Goal: Navigation & Orientation: Find specific page/section

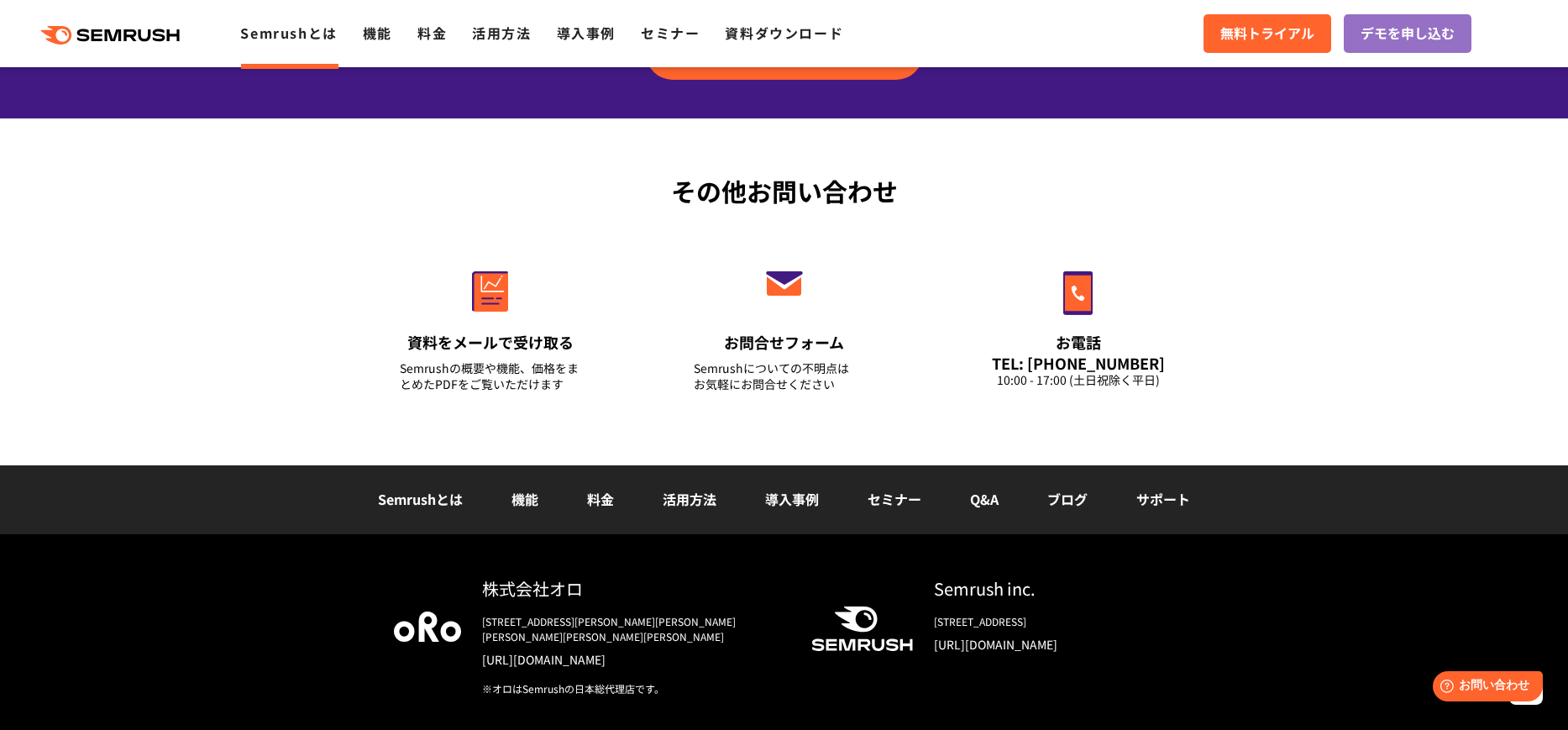
scroll to position [4031, 0]
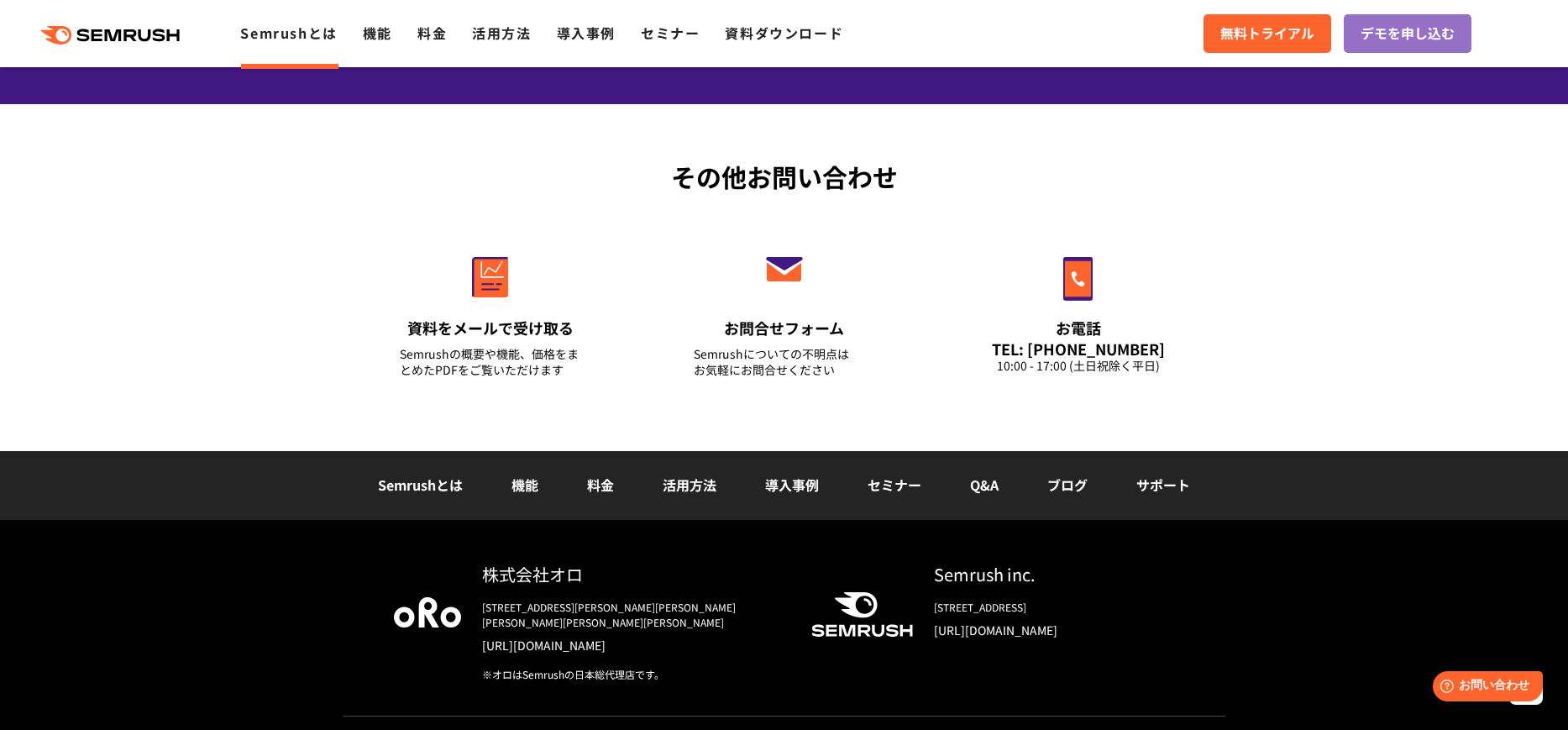
click at [429, 480] on link "Semrushとは" at bounding box center [420, 484] width 85 height 20
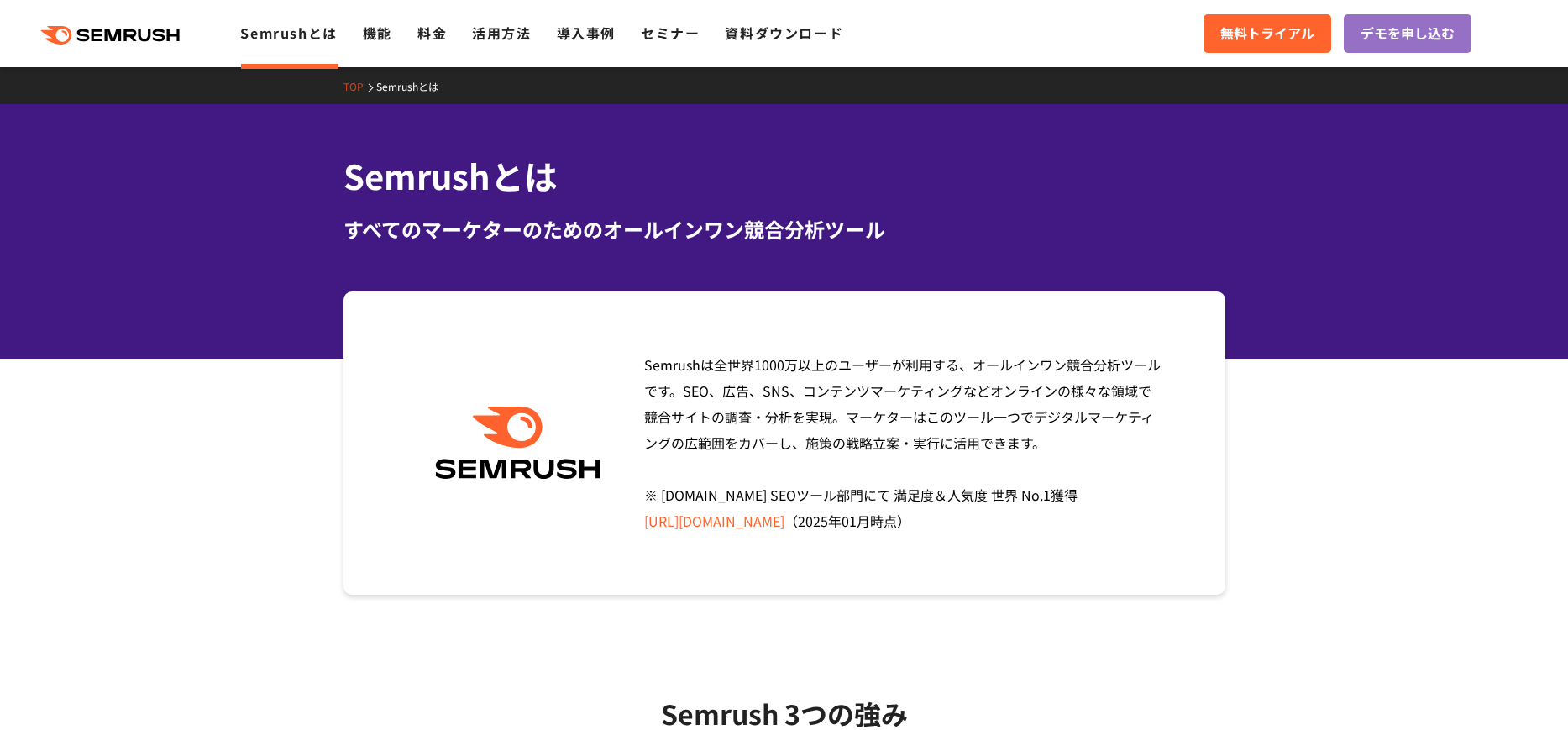
click at [386, 31] on link "機能" at bounding box center [377, 32] width 29 height 20
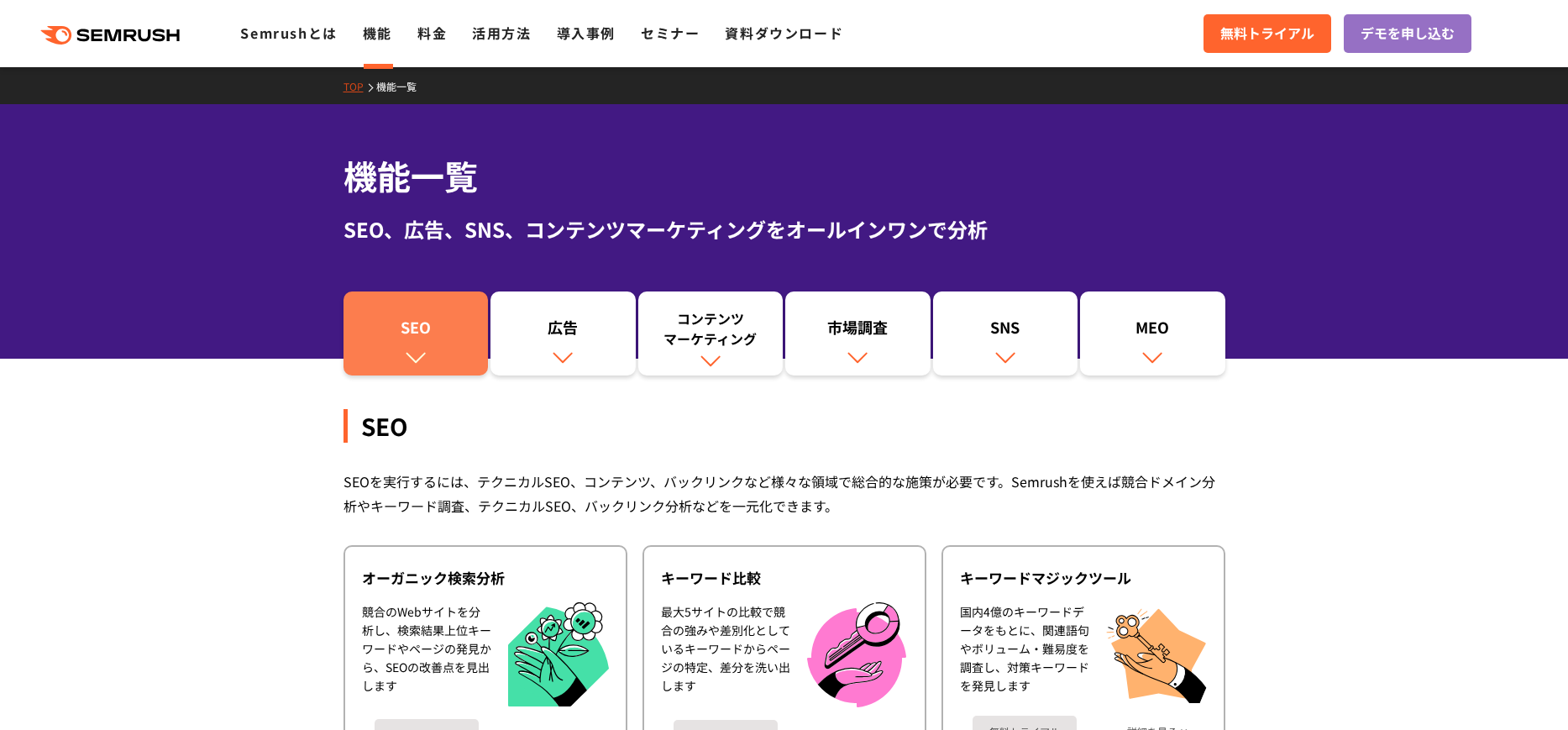
click at [423, 349] on img at bounding box center [415, 356] width 22 height 22
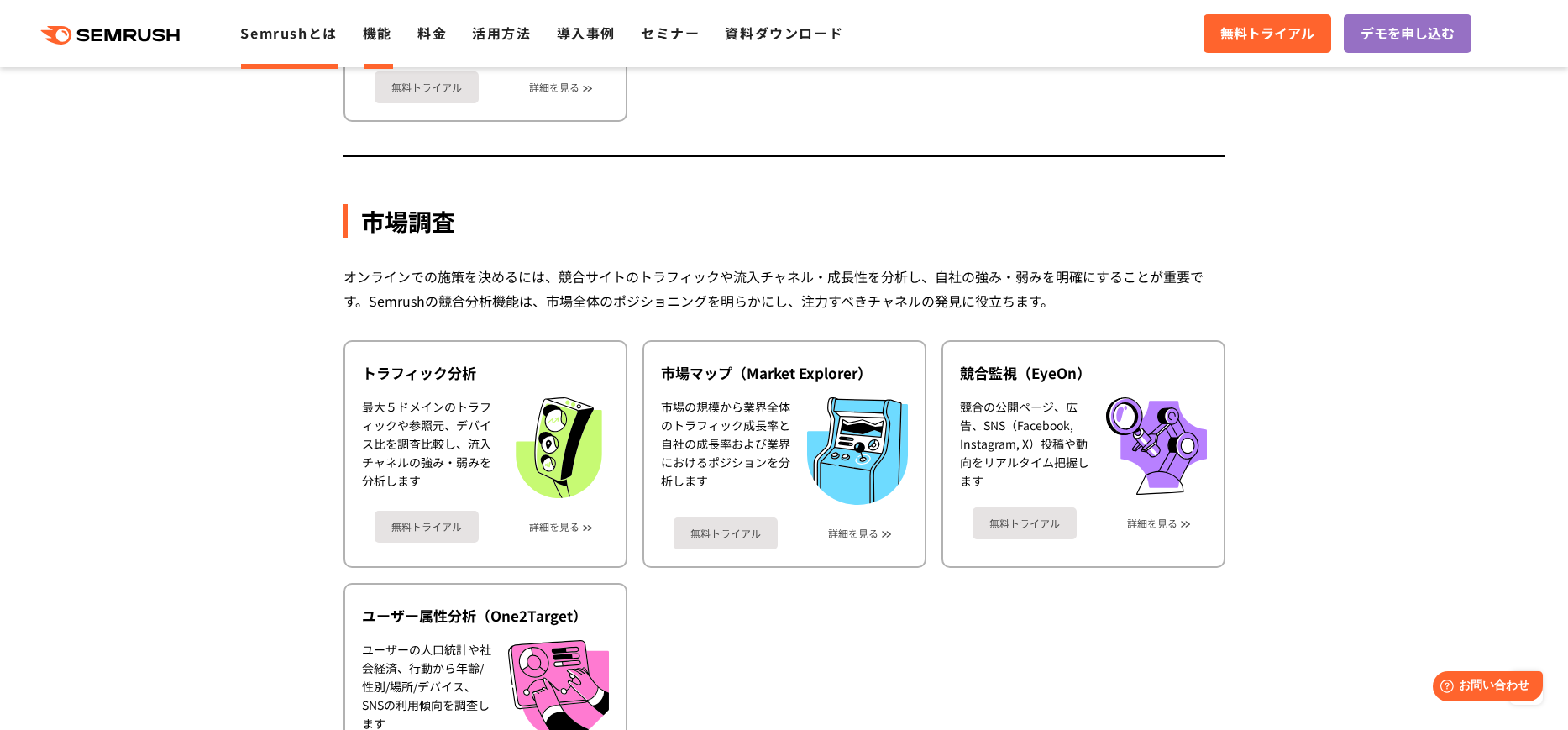
scroll to position [2558, 0]
